Goal: Information Seeking & Learning: Find specific fact

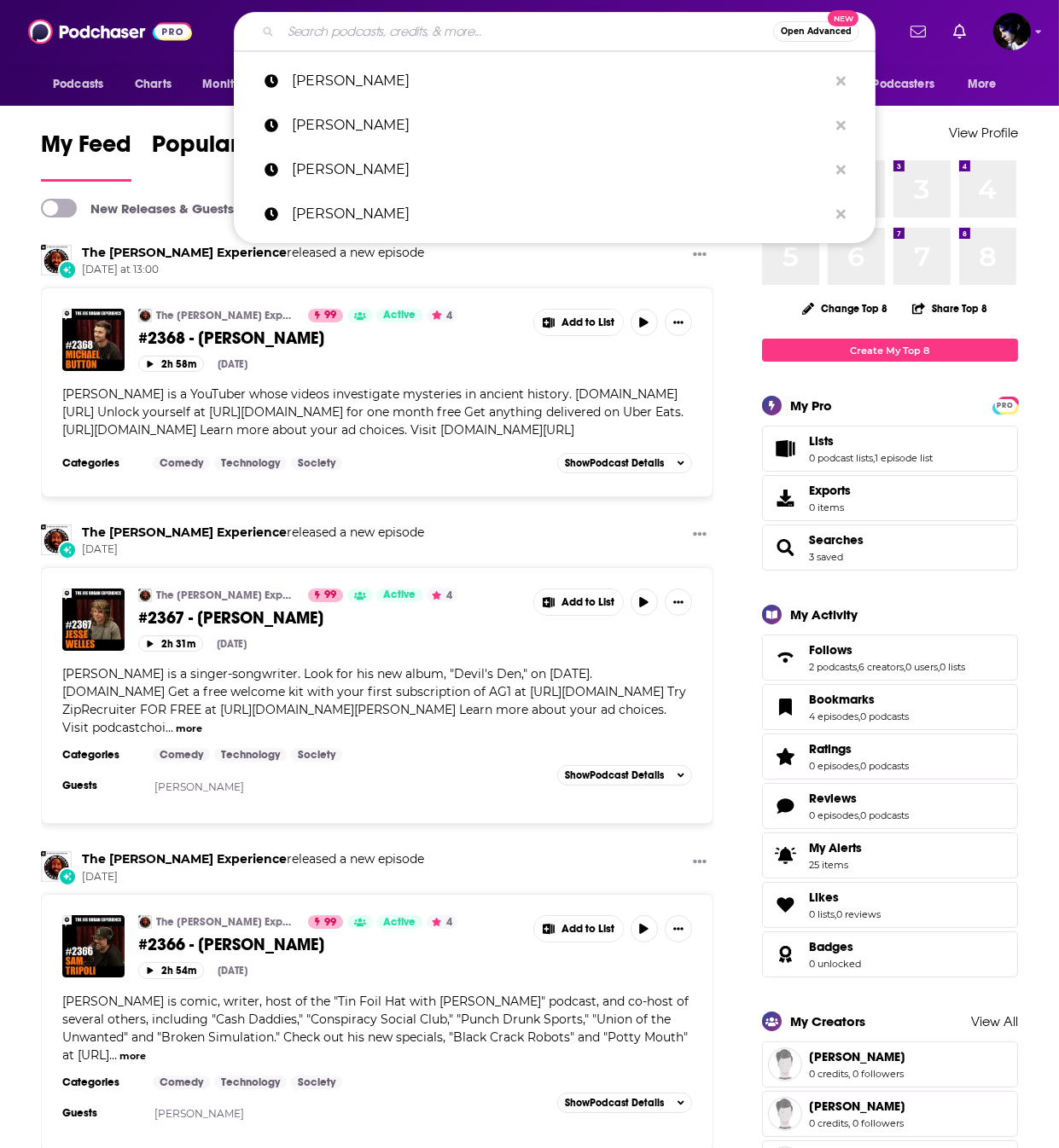
click at [321, 23] on input "Search podcasts, credits, & more..." at bounding box center [527, 32] width 492 height 27
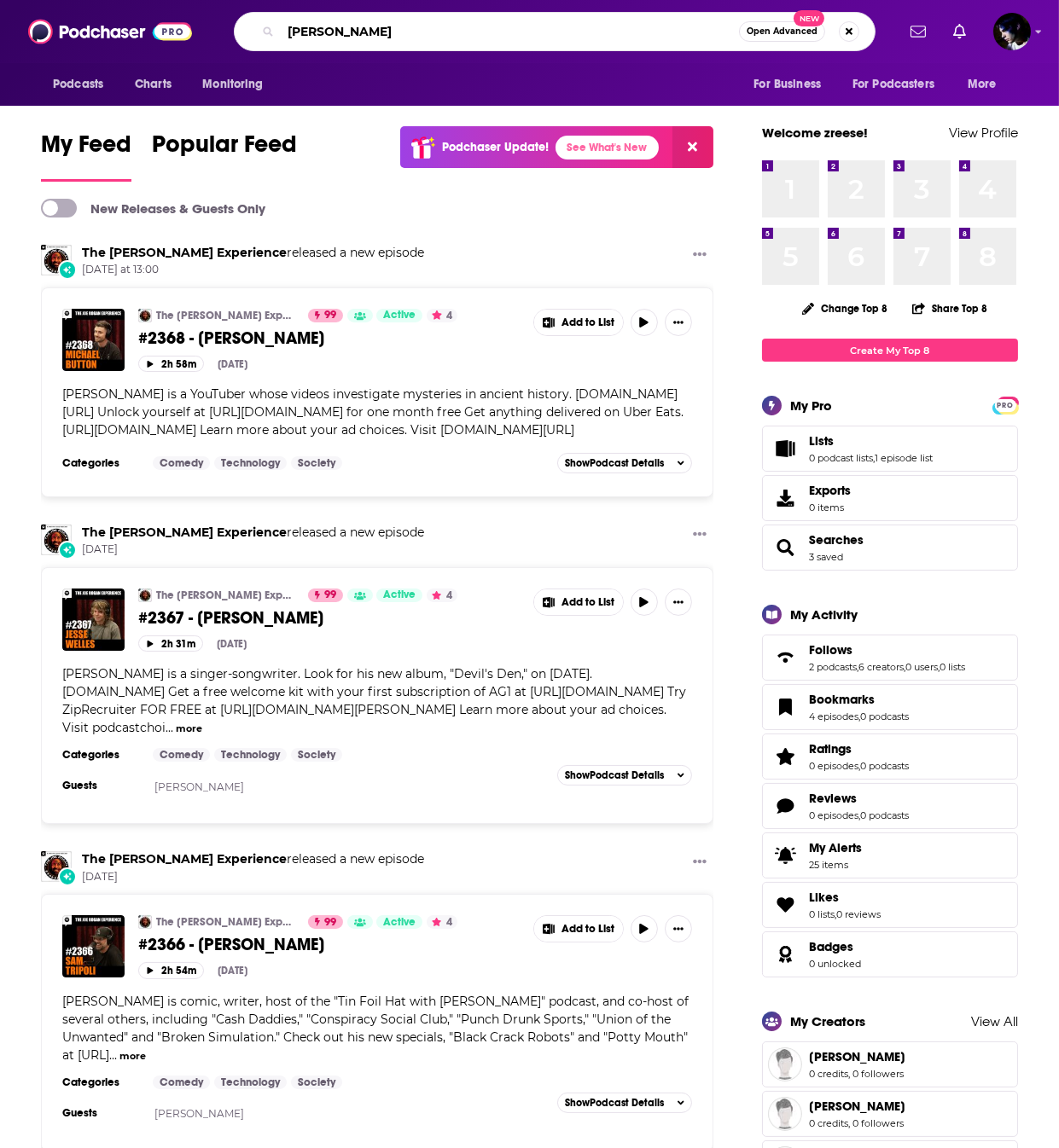
type input "[PERSON_NAME]"
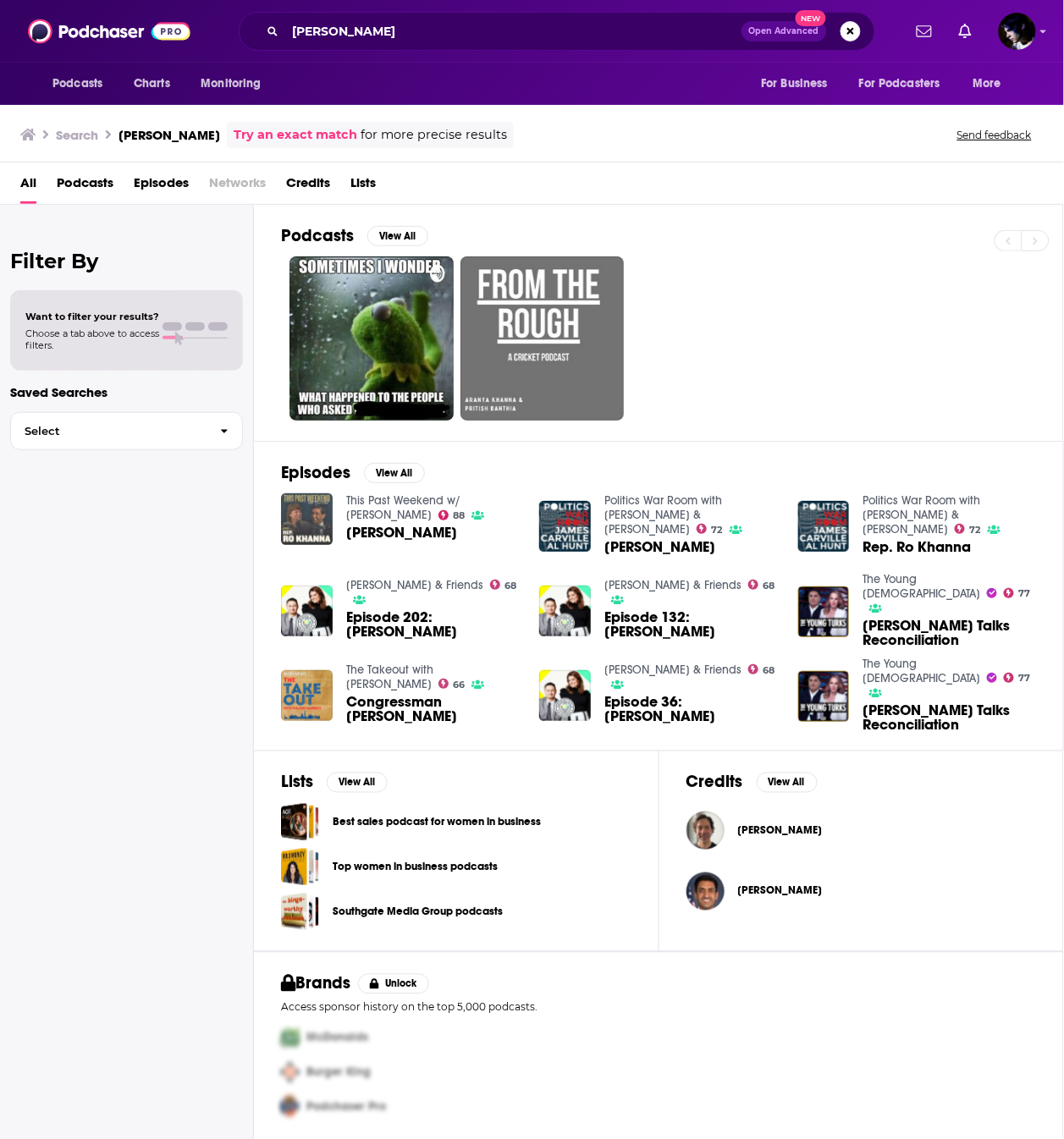
click at [306, 532] on img "Ro Khanna" at bounding box center [306, 519] width 52 height 52
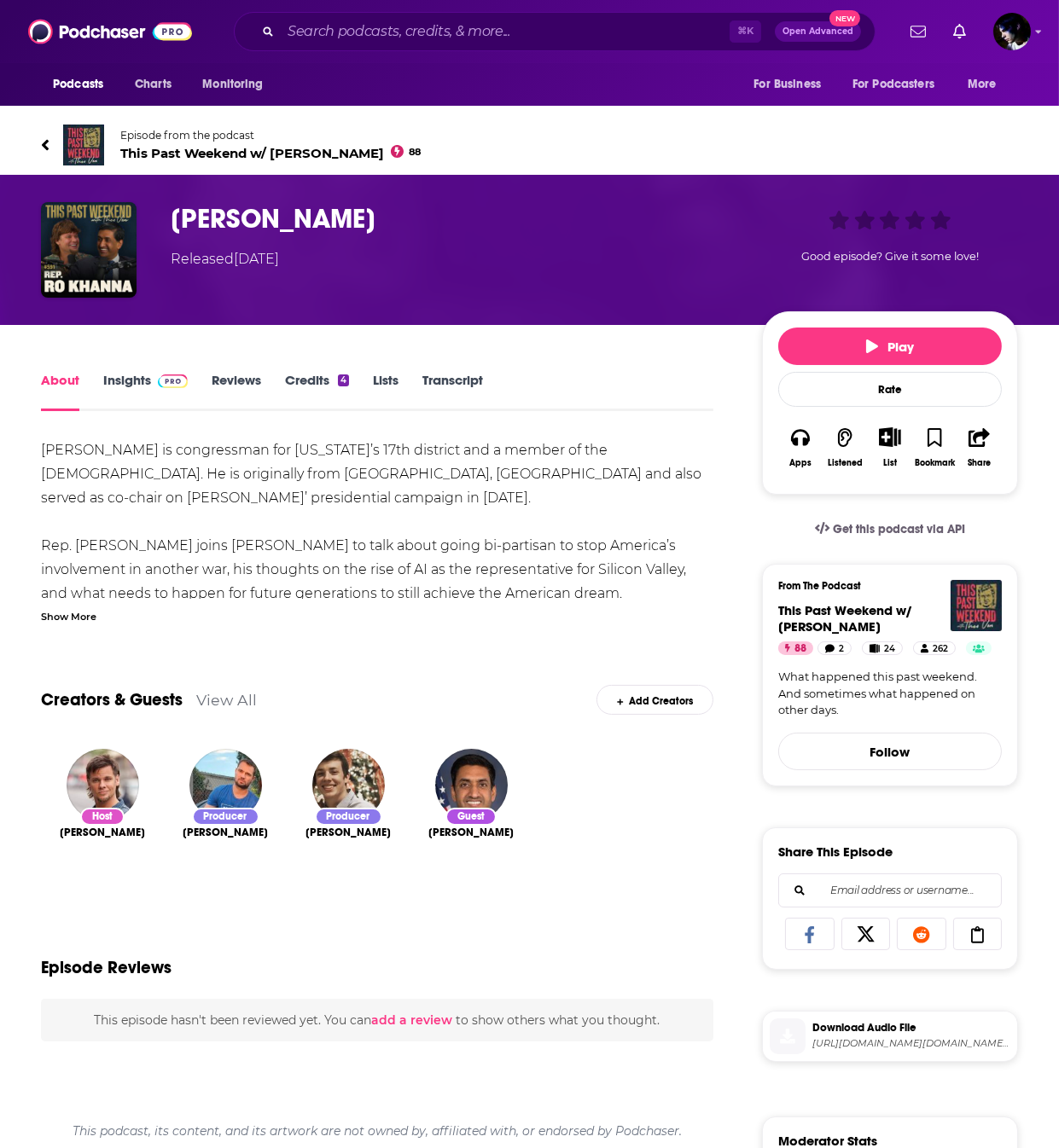
click at [118, 384] on link "Insights" at bounding box center [145, 391] width 85 height 39
